Goal: Task Accomplishment & Management: Manage account settings

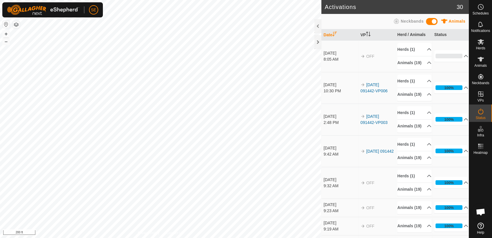
scroll to position [464, 0]
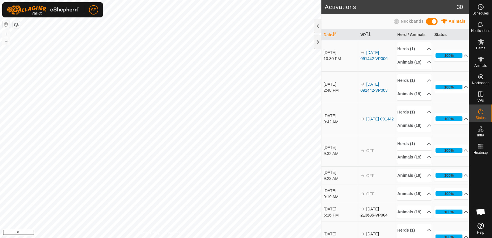
click at [370, 121] on link "[DATE] 091442" at bounding box center [380, 118] width 28 height 5
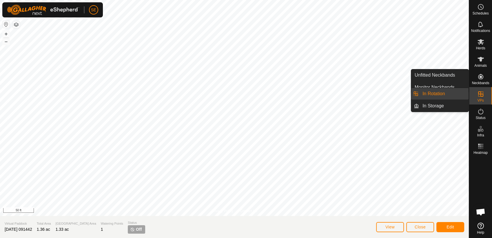
click at [444, 92] on link "In Rotation" at bounding box center [444, 94] width 50 height 12
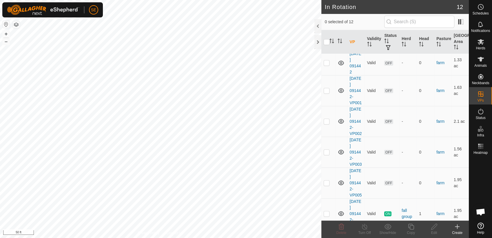
scroll to position [201, 0]
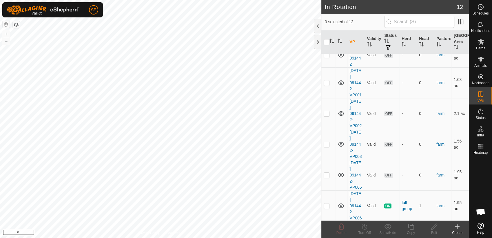
click at [327, 205] on p-checkbox at bounding box center [327, 205] width 6 height 5
checkbox input "true"
click at [364, 228] on icon at bounding box center [364, 226] width 7 height 7
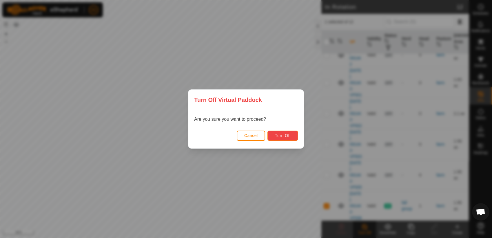
click at [288, 136] on span "Turn Off" at bounding box center [283, 135] width 16 height 5
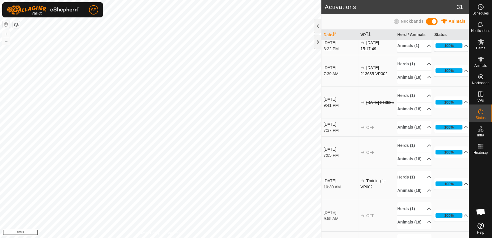
scroll to position [224, 0]
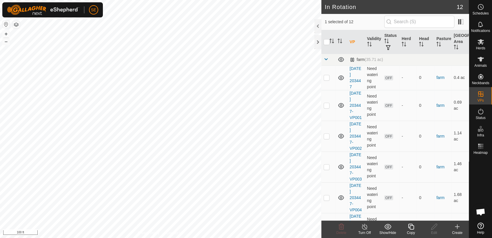
checkbox input "true"
checkbox input "false"
checkbox input "true"
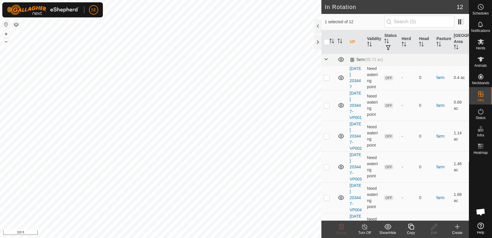
checkbox input "false"
checkbox input "true"
checkbox input "false"
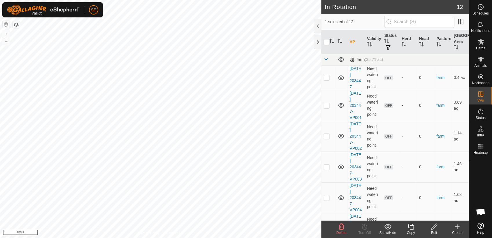
checkbox input "true"
checkbox input "false"
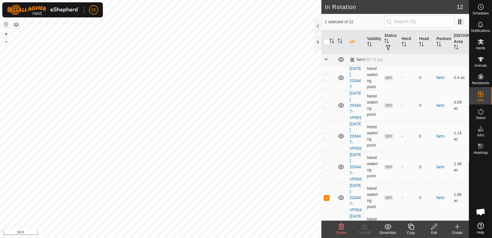
checkbox input "true"
